Goal: Communication & Community: Share content

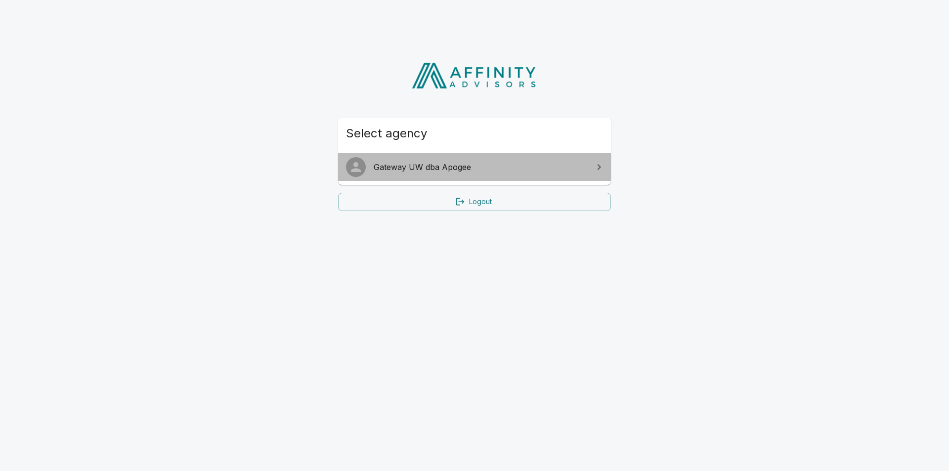
click at [520, 174] on link "Gateway UW dba Apogee" at bounding box center [474, 167] width 273 height 28
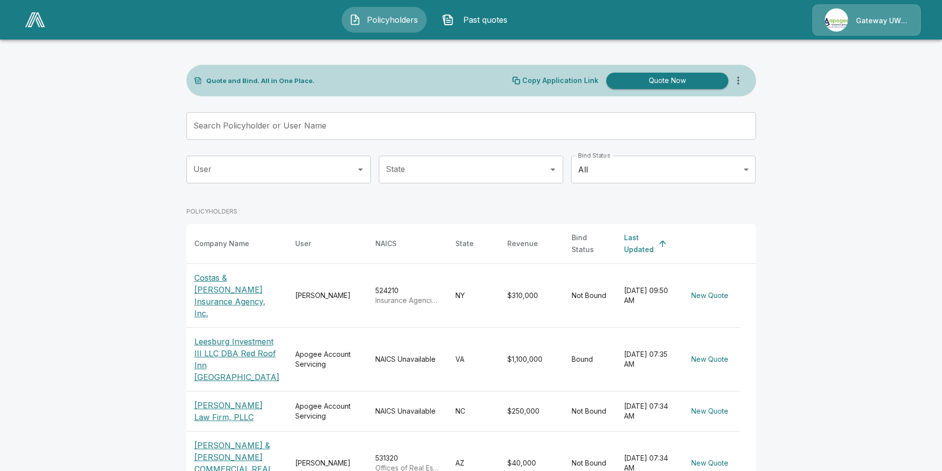
click at [241, 286] on p "Costas & [PERSON_NAME] Insurance Agency, Inc." at bounding box center [236, 295] width 85 height 47
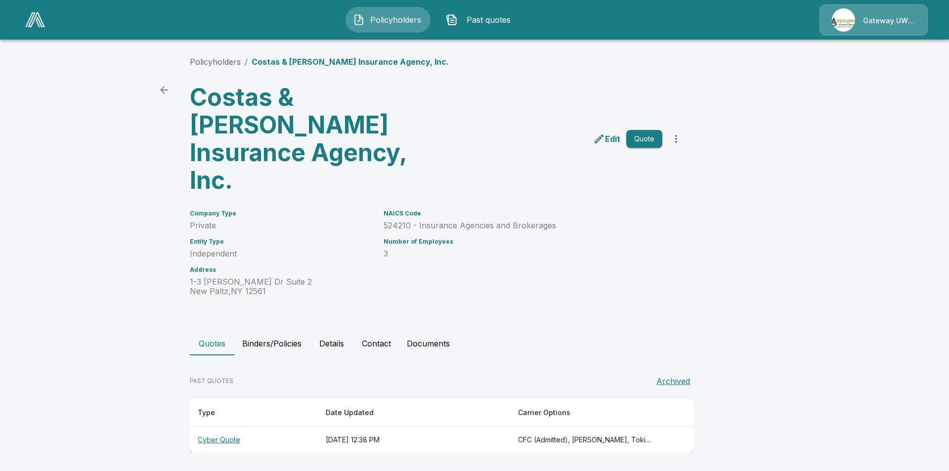
click at [471, 427] on th "[DATE] 12:38 PM" at bounding box center [414, 440] width 192 height 26
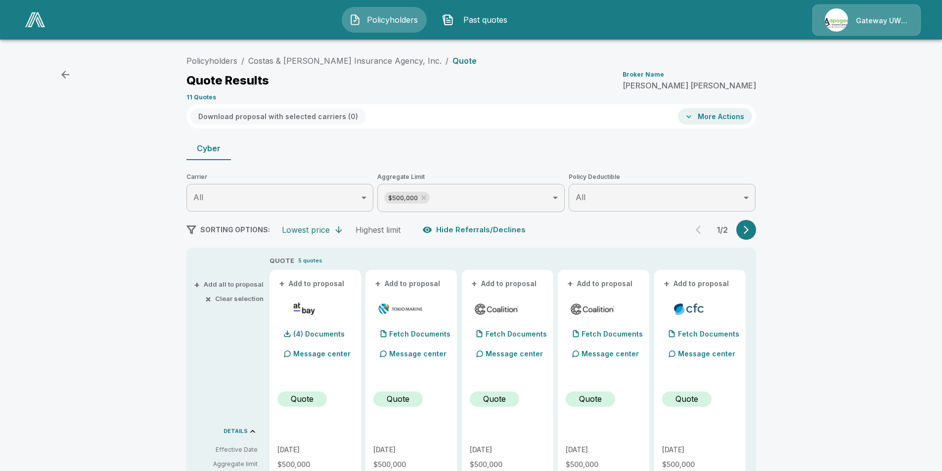
click at [702, 114] on button "More Actions" at bounding box center [715, 116] width 74 height 16
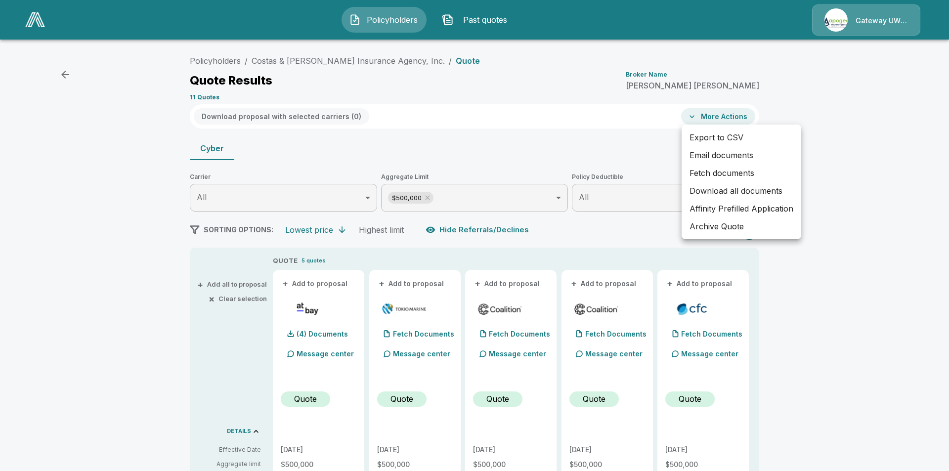
click at [717, 156] on li "Email documents" at bounding box center [742, 155] width 120 height 18
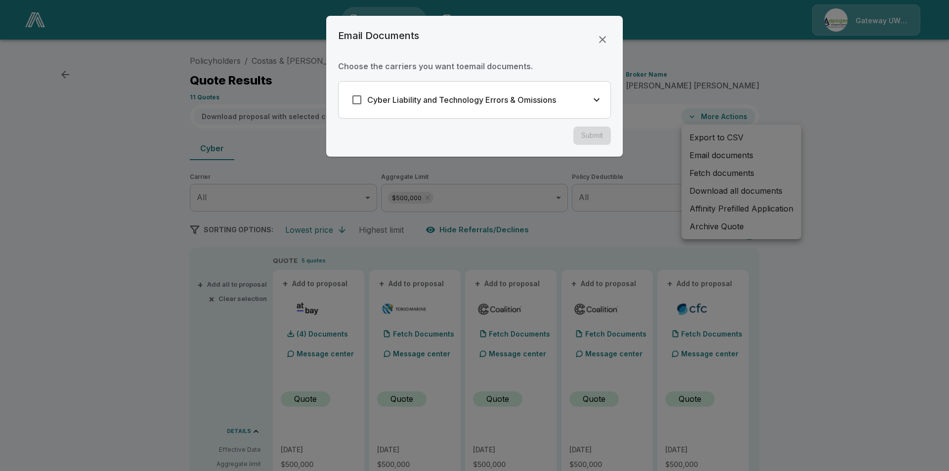
click at [592, 98] on icon "button" at bounding box center [597, 100] width 12 height 12
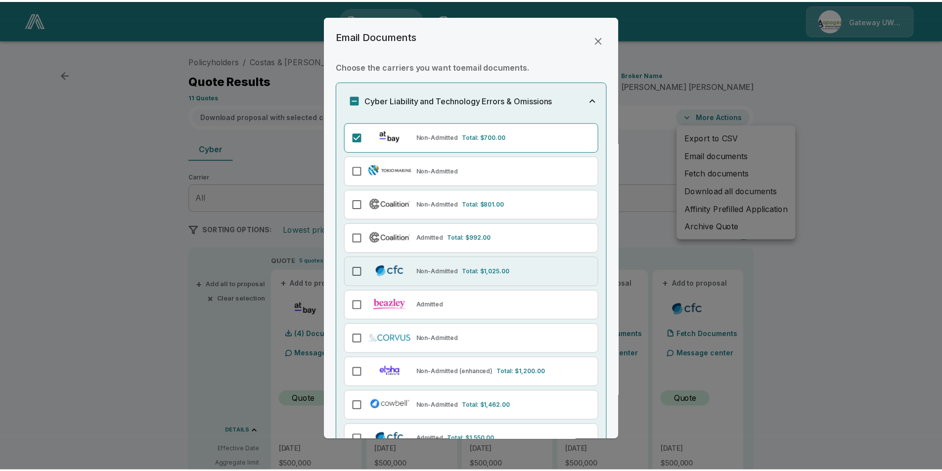
scroll to position [98, 0]
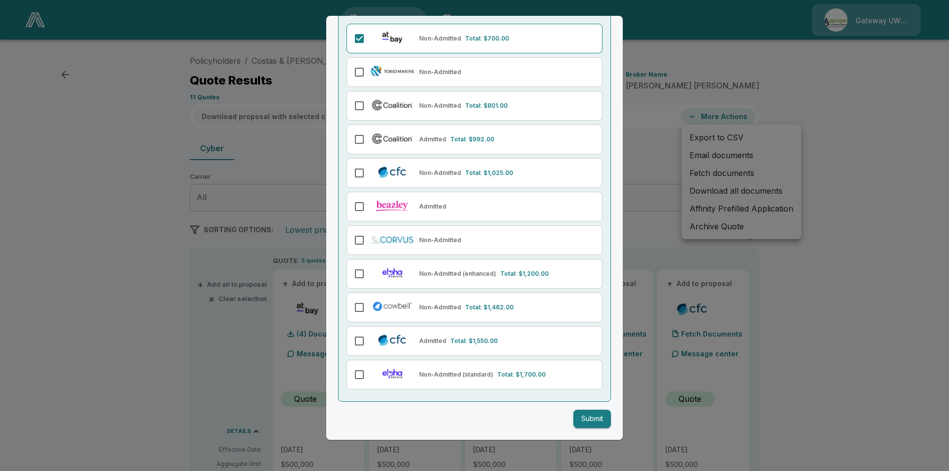
click at [579, 417] on button "Submit" at bounding box center [593, 419] width 38 height 18
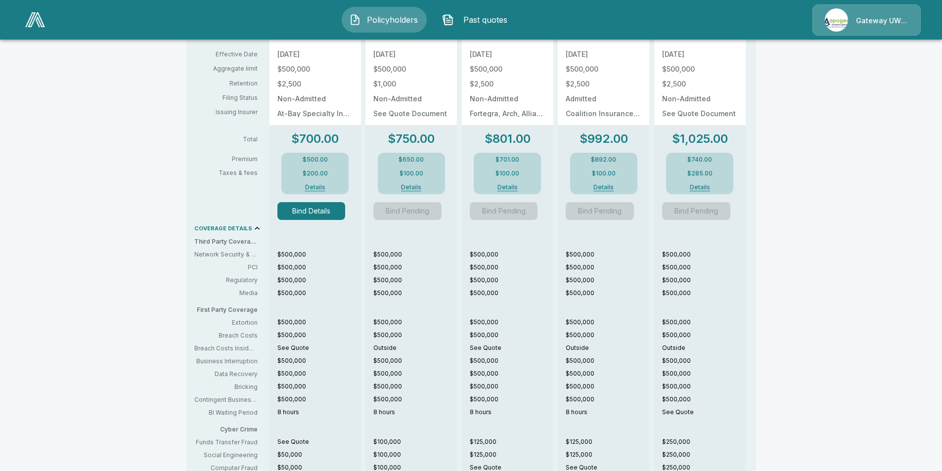
scroll to position [247, 0]
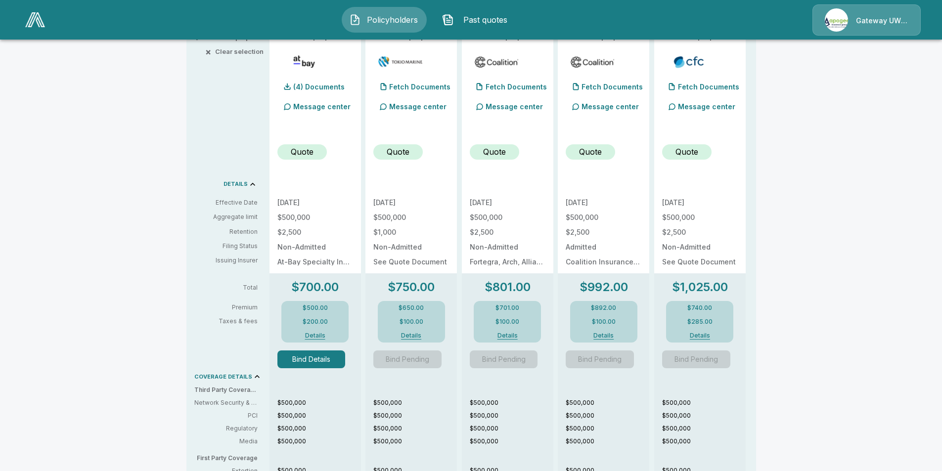
click at [312, 230] on p "$2,500" at bounding box center [315, 232] width 76 height 7
drag, startPoint x: 305, startPoint y: 231, endPoint x: 277, endPoint y: 228, distance: 27.8
click at [277, 228] on div "+ Add to proposal (4) Documents Message center Quote [DATE] $500,000 $2,500 Non…" at bounding box center [315, 338] width 91 height 631
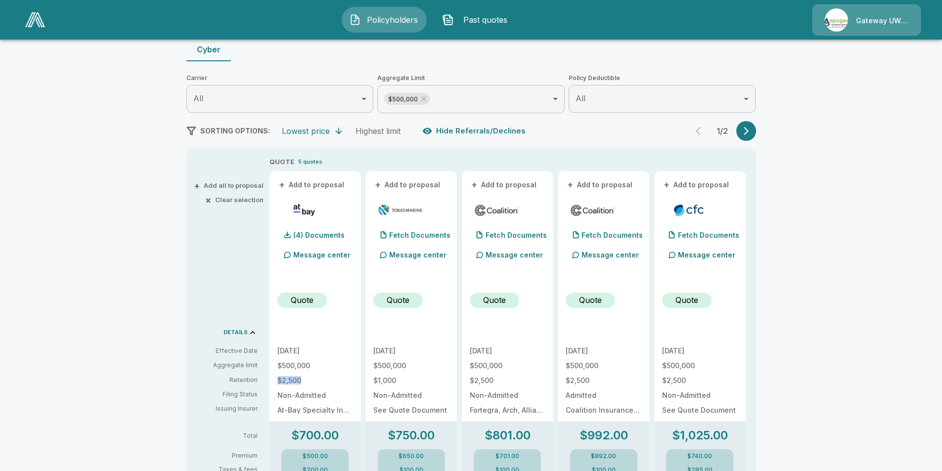
scroll to position [0, 0]
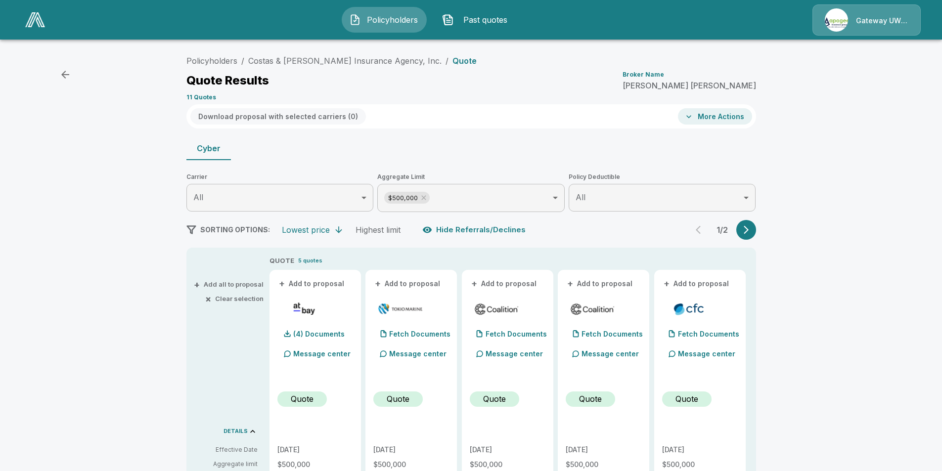
click at [720, 119] on button "More Actions" at bounding box center [715, 116] width 74 height 16
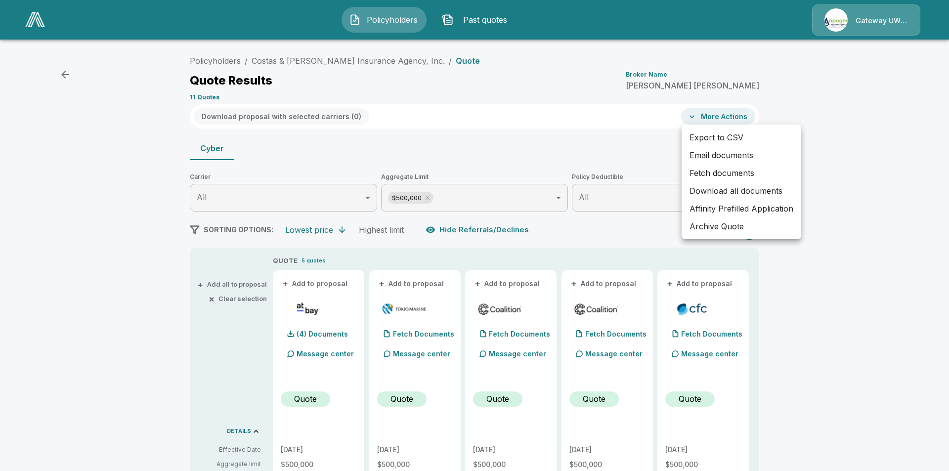
click at [613, 134] on div at bounding box center [474, 235] width 949 height 471
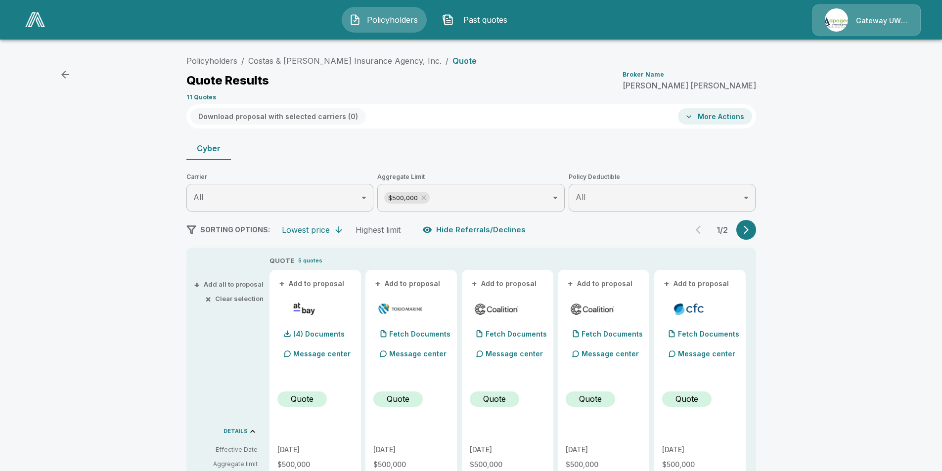
click at [734, 121] on button "More Actions" at bounding box center [715, 116] width 74 height 16
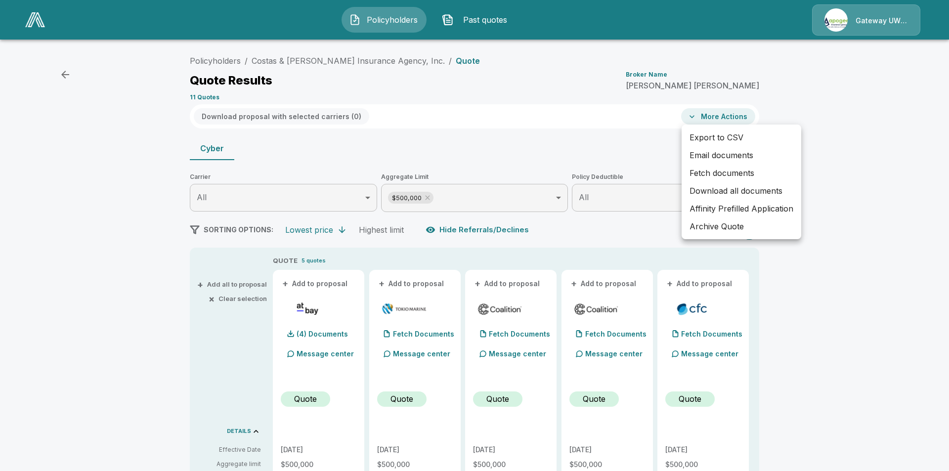
click at [628, 140] on div at bounding box center [474, 235] width 949 height 471
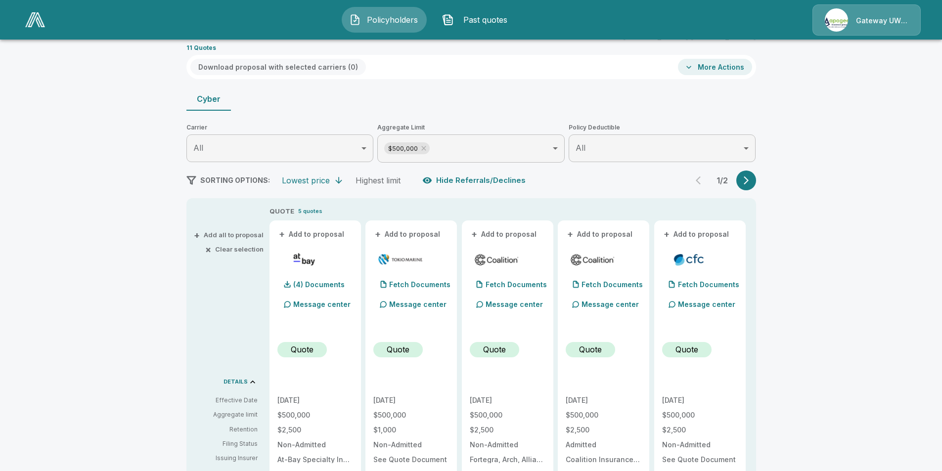
scroll to position [99, 0]
